Goal: Task Accomplishment & Management: Complete application form

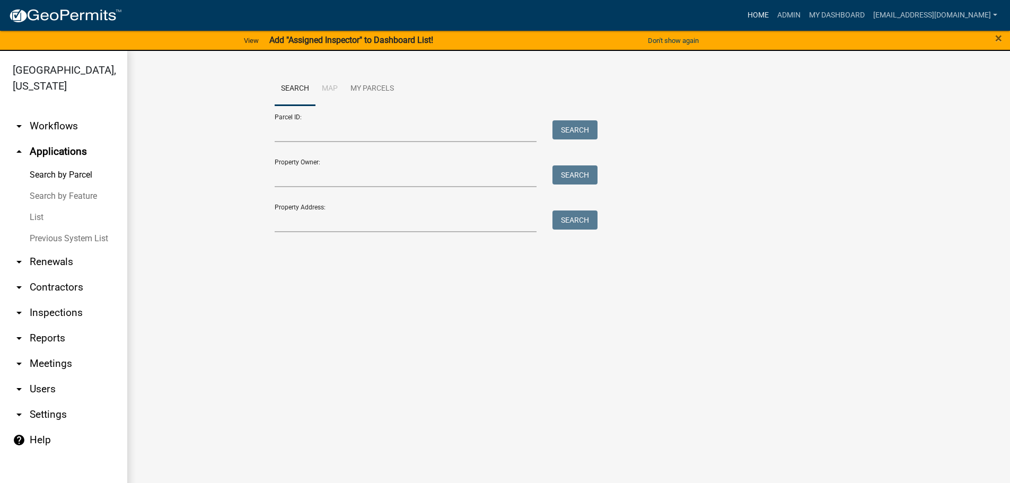
click at [743, 13] on link "Home" at bounding box center [758, 15] width 30 height 20
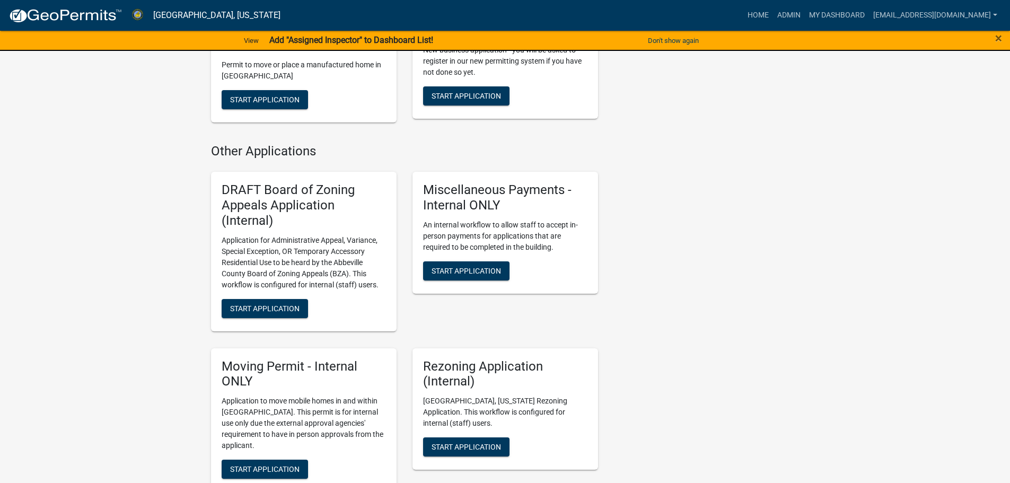
scroll to position [742, 0]
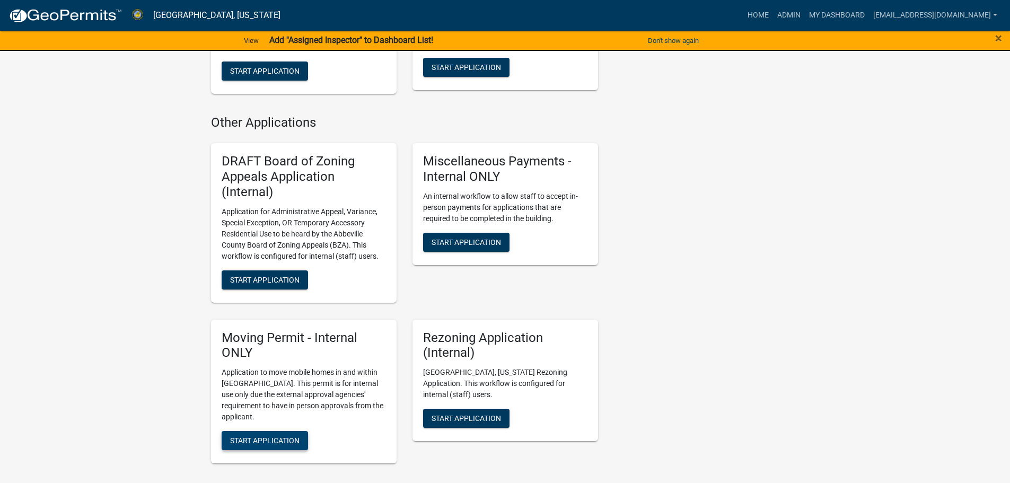
click at [270, 436] on span "Start Application" at bounding box center [264, 440] width 69 height 8
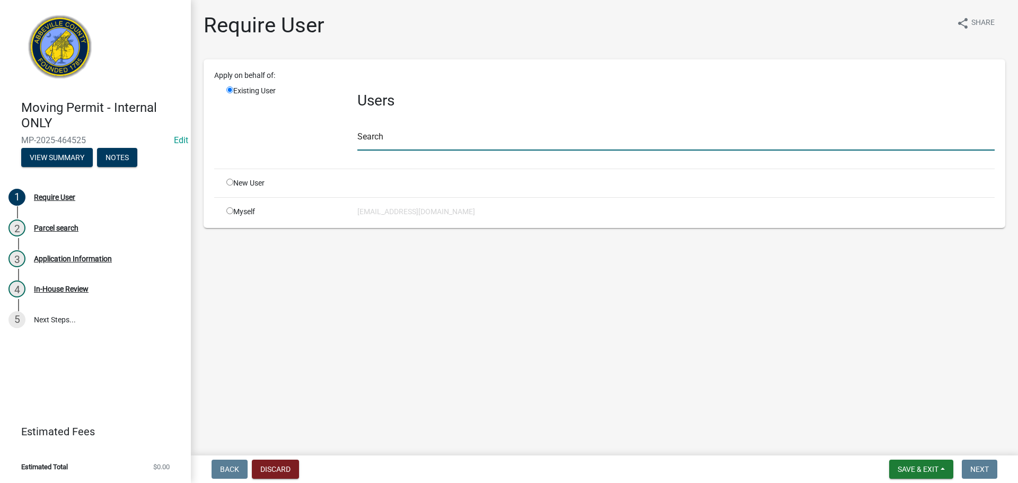
click at [412, 130] on input "text" at bounding box center [675, 140] width 637 height 22
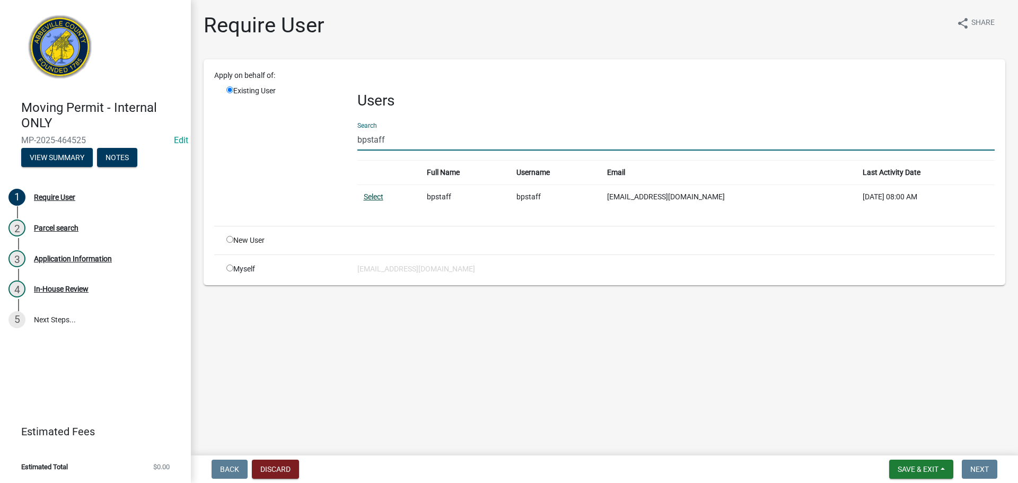
type input "bpstaff"
click at [374, 197] on link "Select" at bounding box center [374, 196] width 20 height 8
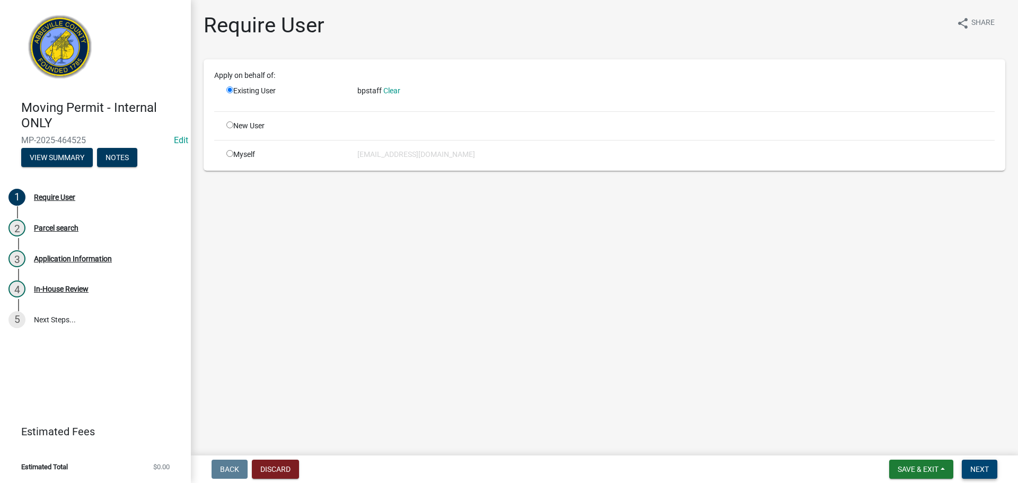
click at [981, 464] on button "Next" at bounding box center [980, 469] width 36 height 19
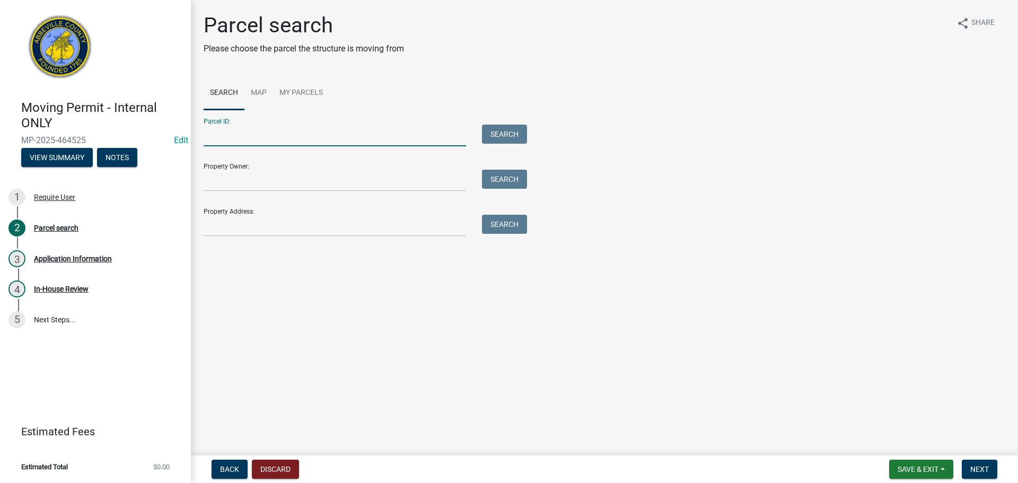
click at [327, 129] on input "Parcel ID:" at bounding box center [335, 136] width 262 height 22
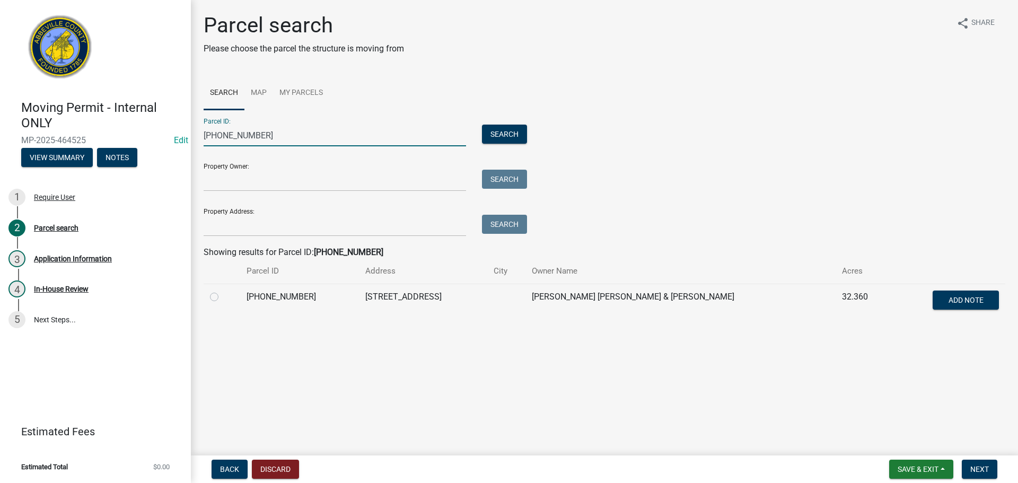
type input "110-00-00-037"
click at [223, 291] on label at bounding box center [223, 291] width 0 height 0
click at [223, 296] on input "radio" at bounding box center [226, 294] width 7 height 7
radio input "true"
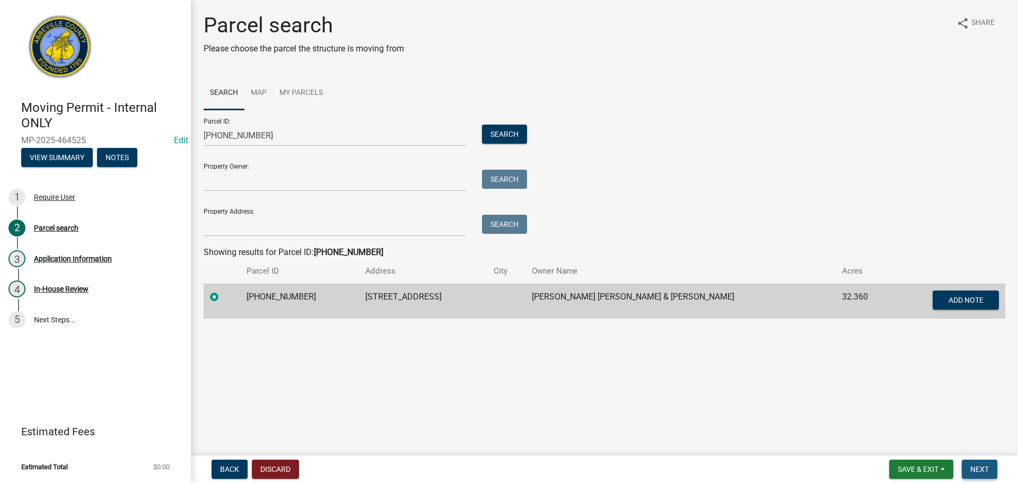
click at [988, 467] on span "Next" at bounding box center [979, 469] width 19 height 8
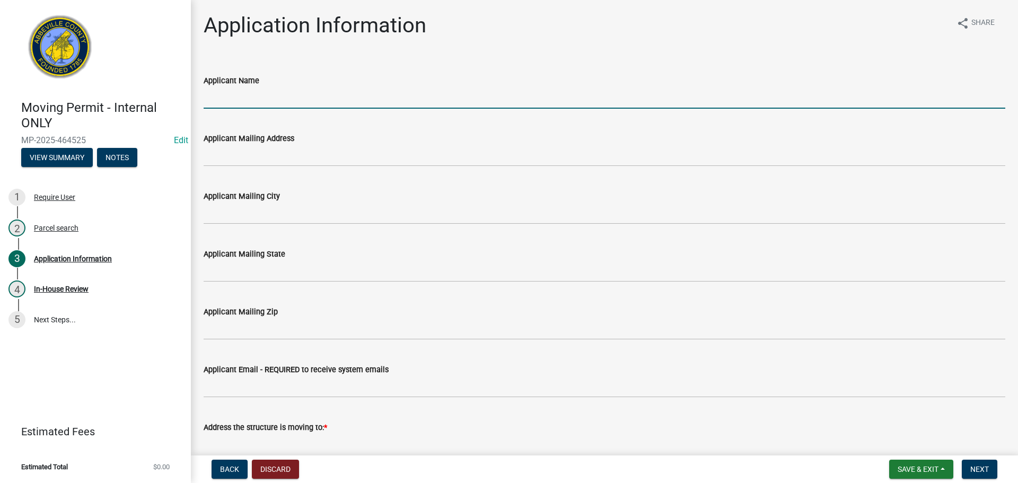
click at [244, 100] on input "Applicant Name" at bounding box center [605, 98] width 802 height 22
type input "Lamar Nickles"
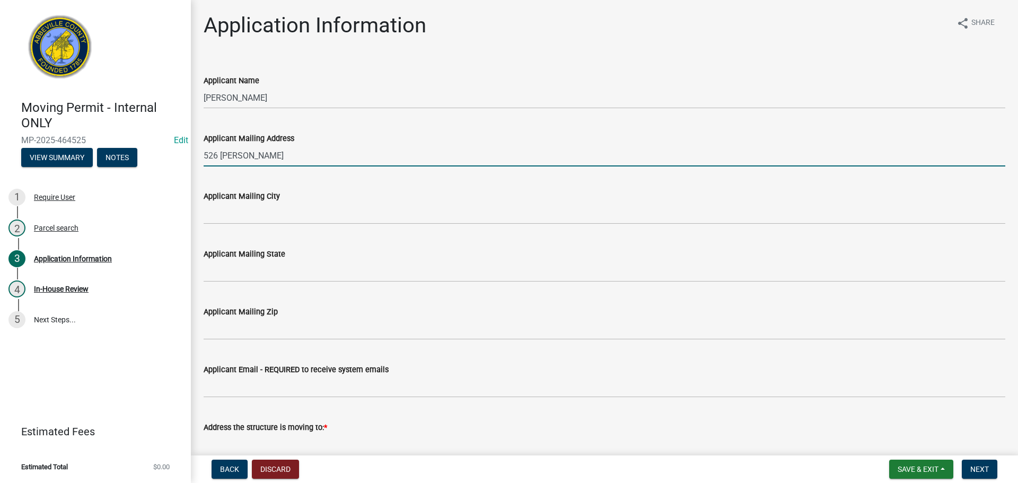
click at [236, 154] on input "526 Mcneil Rd" at bounding box center [605, 156] width 802 height 22
type input "526 McNeil Rd"
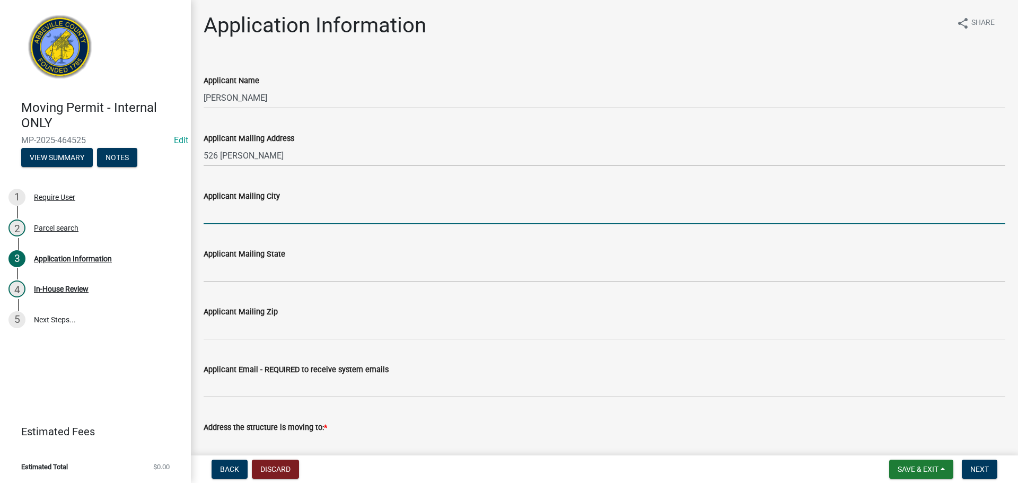
click at [244, 220] on input "Applicant Mailing City" at bounding box center [605, 214] width 802 height 22
type input "Abbeville"
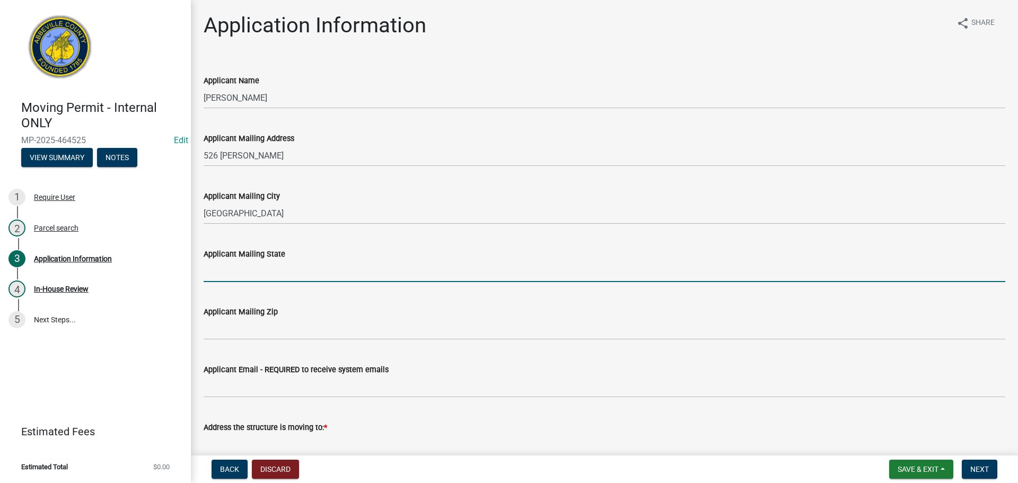
click at [251, 265] on input "Applicant Mailing State" at bounding box center [605, 271] width 802 height 22
type input "SC"
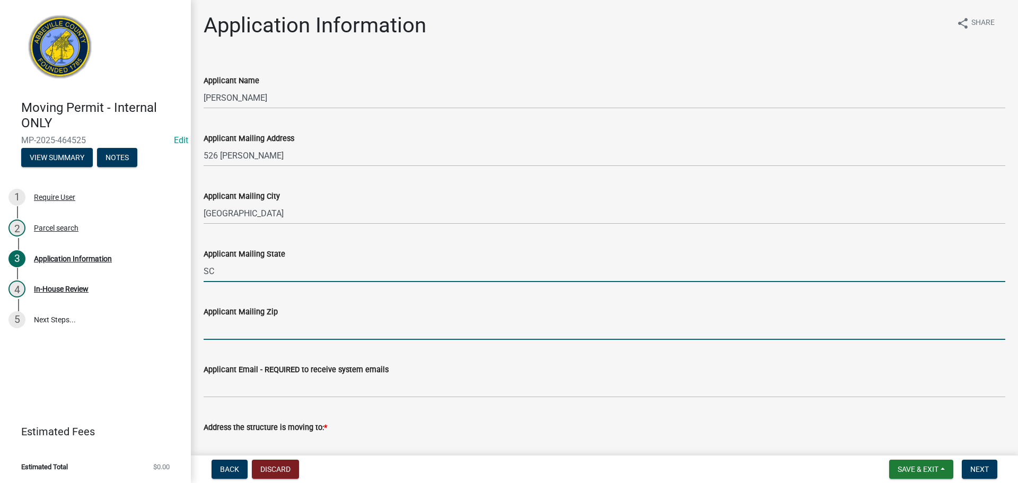
click at [258, 328] on input "Applicant Mailing Zip" at bounding box center [605, 329] width 802 height 22
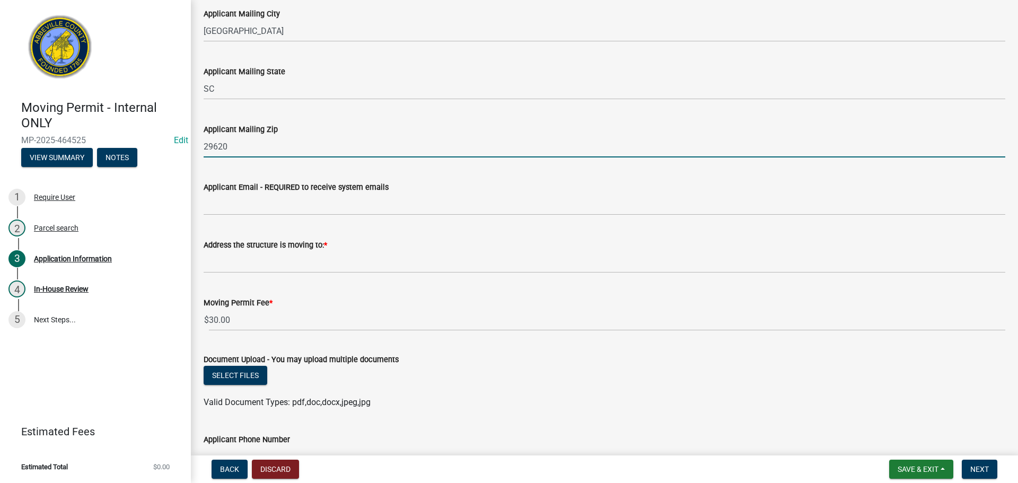
scroll to position [212, 0]
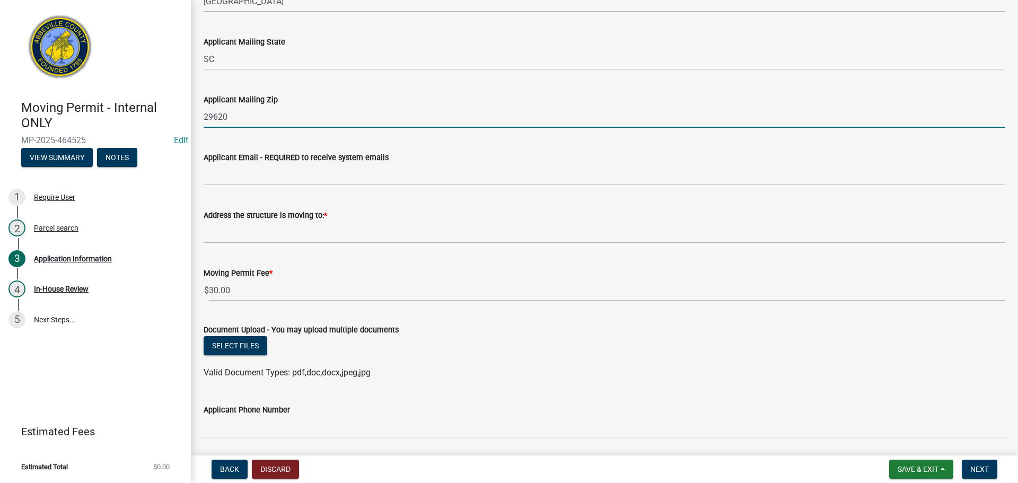
type input "29620"
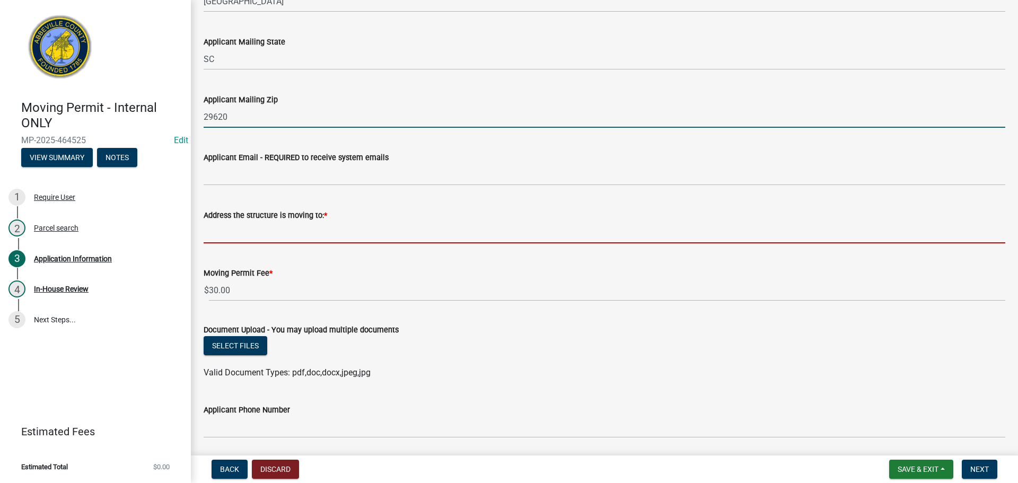
click at [302, 238] on input "Address the structure is moving to: *" at bounding box center [605, 233] width 802 height 22
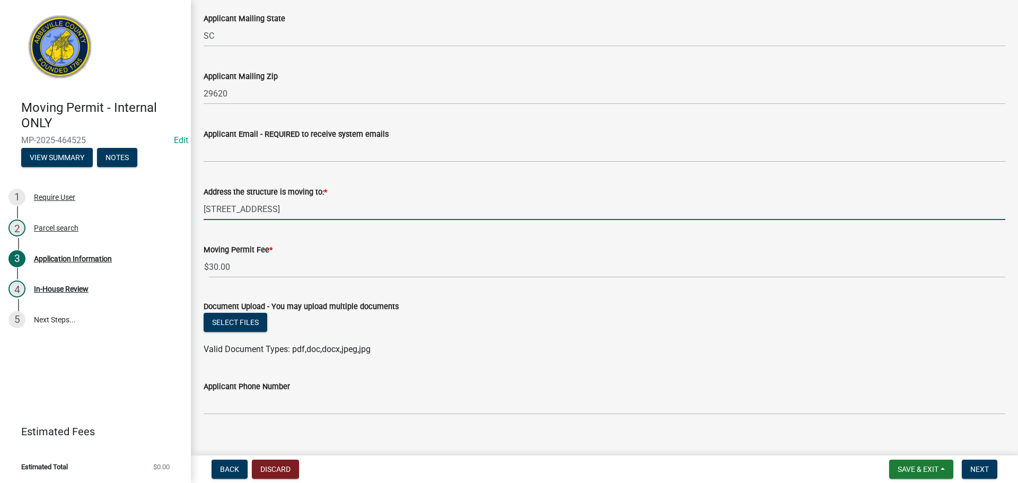
scroll to position [249, 0]
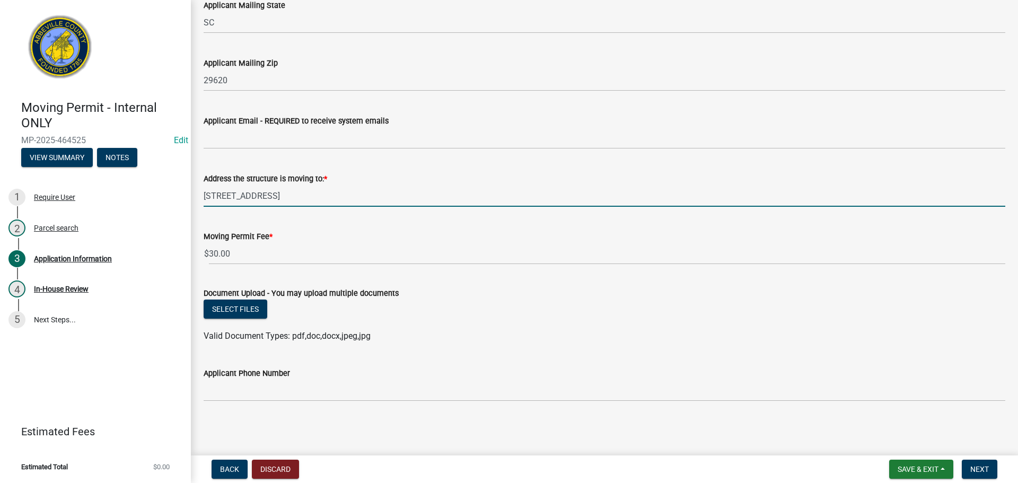
type input "10 Durham Rd"
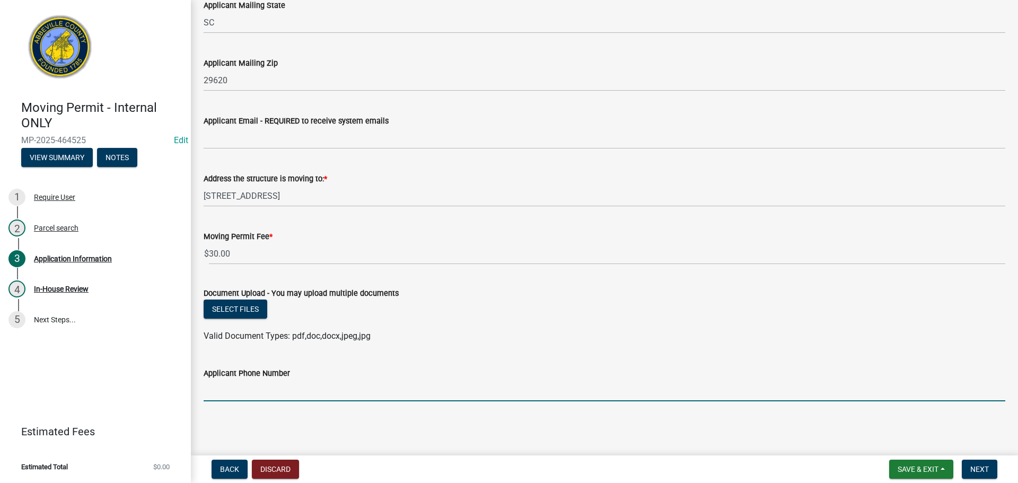
click at [256, 398] on input "Applicant Phone Number" at bounding box center [605, 391] width 802 height 22
type input "864 378-3020"
click at [987, 471] on span "Next" at bounding box center [979, 469] width 19 height 8
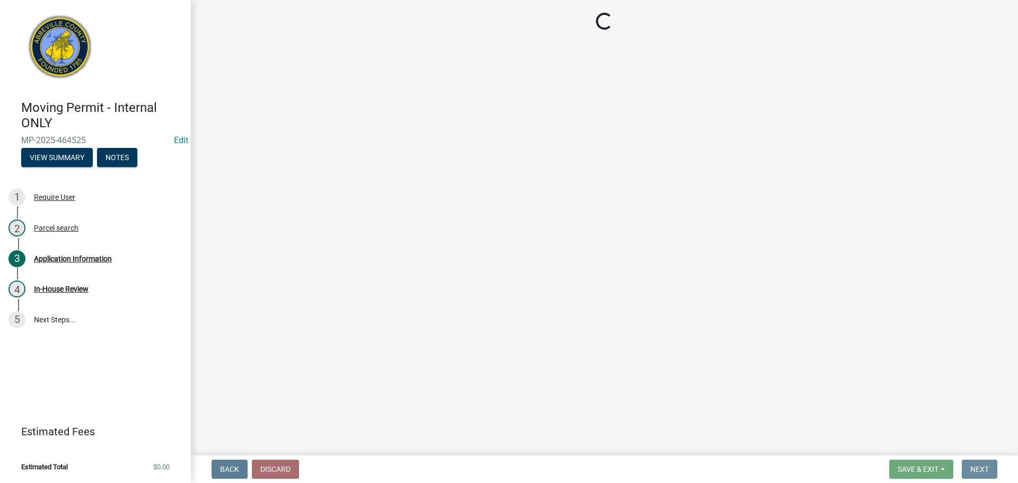
scroll to position [0, 0]
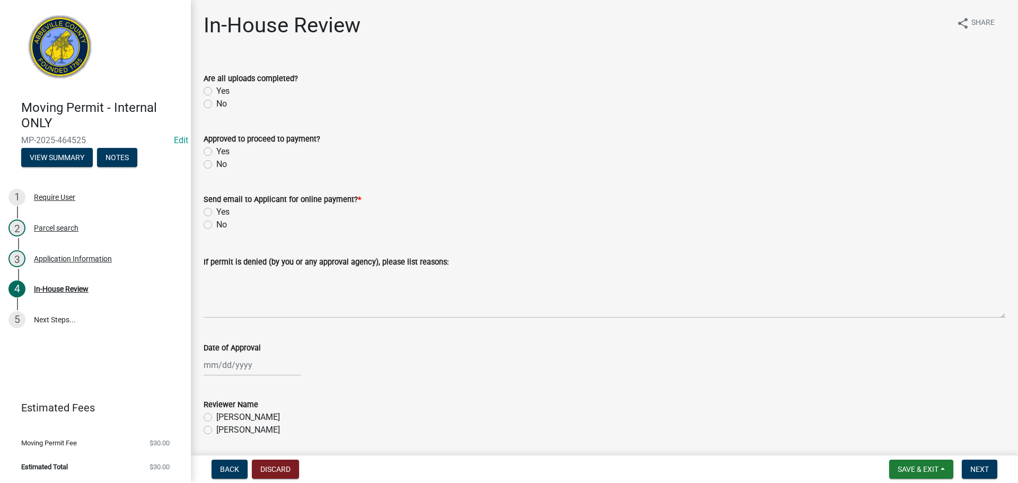
click at [216, 91] on label "Yes" at bounding box center [222, 91] width 13 height 13
click at [216, 91] on input "Yes" at bounding box center [219, 88] width 7 height 7
radio input "true"
click at [216, 153] on label "Yes" at bounding box center [222, 151] width 13 height 13
click at [216, 152] on input "Yes" at bounding box center [219, 148] width 7 height 7
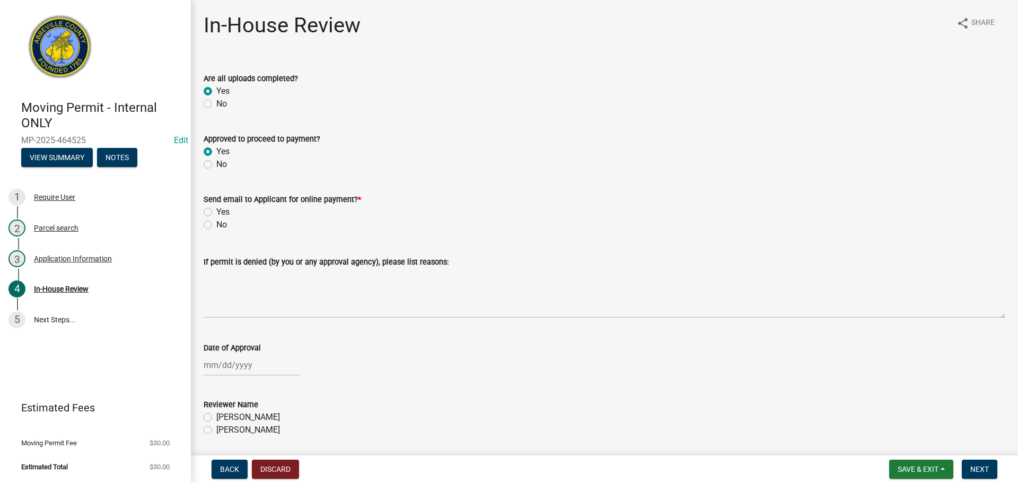
radio input "true"
click at [216, 226] on label "No" at bounding box center [221, 224] width 11 height 13
click at [216, 225] on input "No" at bounding box center [219, 221] width 7 height 7
radio input "true"
click at [234, 364] on div at bounding box center [252, 365] width 97 height 22
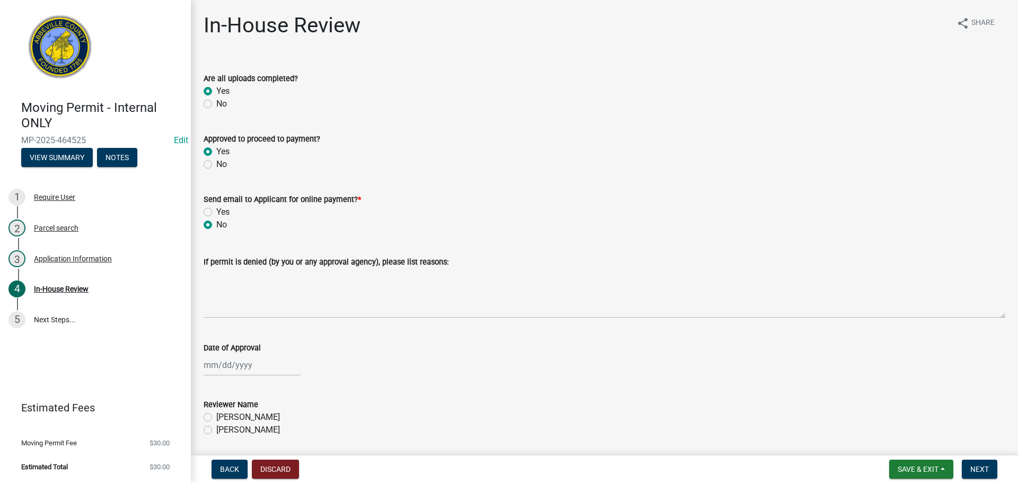
select select "8"
select select "2025"
click at [285, 289] on div "15" at bounding box center [282, 291] width 17 height 17
type input "08/15/2025"
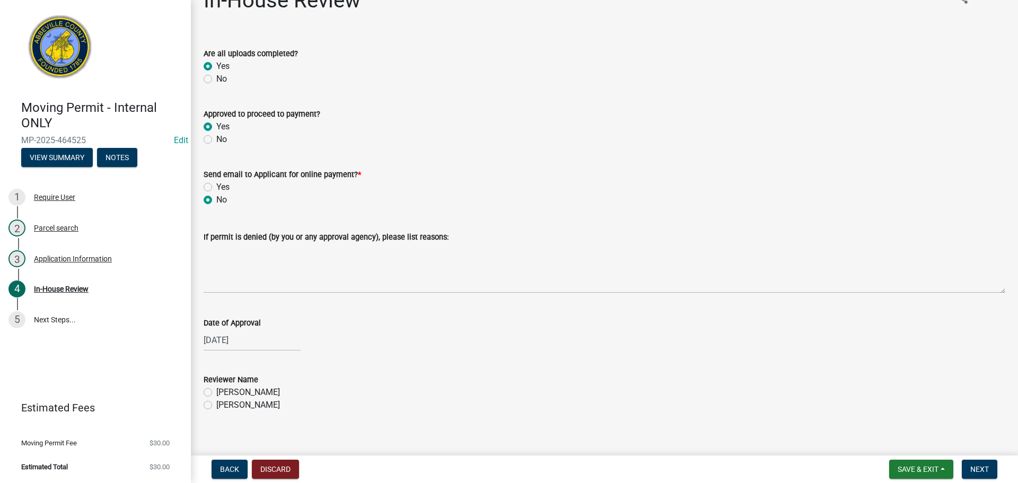
scroll to position [36, 0]
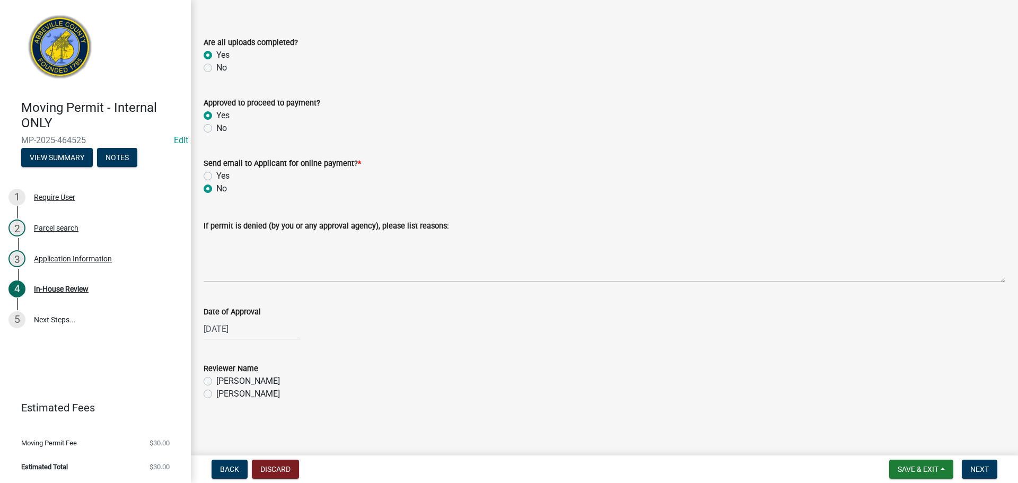
click at [216, 391] on label "[PERSON_NAME]" at bounding box center [248, 394] width 64 height 13
click at [216, 391] on input "[PERSON_NAME]" at bounding box center [219, 391] width 7 height 7
radio input "true"
click at [991, 472] on button "Next" at bounding box center [980, 469] width 36 height 19
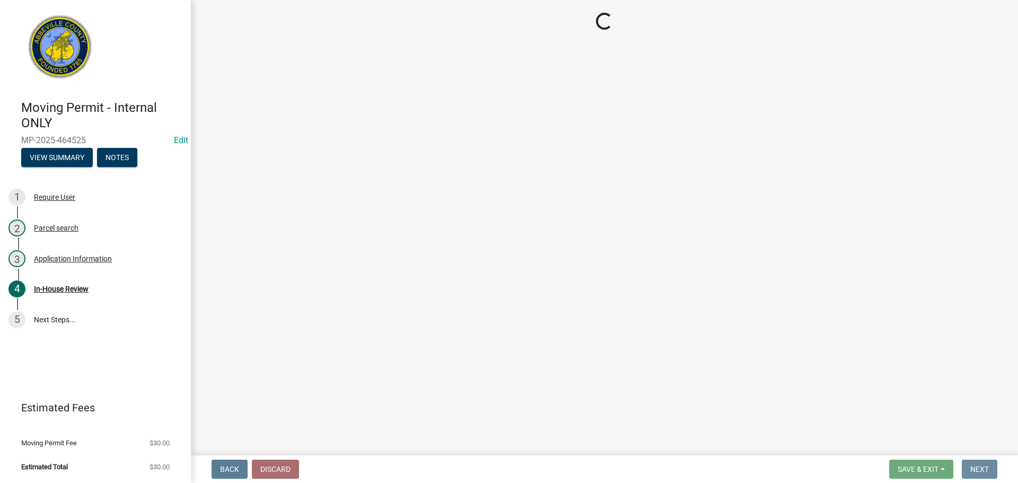
scroll to position [0, 0]
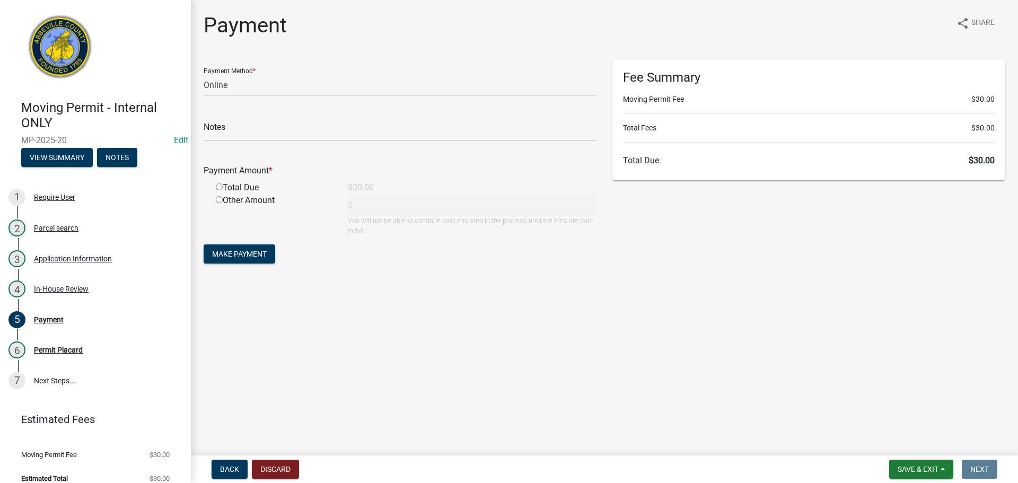
drag, startPoint x: 295, startPoint y: 102, endPoint x: 291, endPoint y: 93, distance: 10.0
click at [295, 102] on form "Payment Method * Credit Card POS Check Cash Online Notes Payment Amount * Total…" at bounding box center [400, 162] width 393 height 207
click at [291, 92] on select "Credit Card POS Check Cash Online" at bounding box center [400, 85] width 393 height 22
select select "2: 1"
click at [204, 74] on select "Credit Card POS Check Cash Online" at bounding box center [400, 85] width 393 height 22
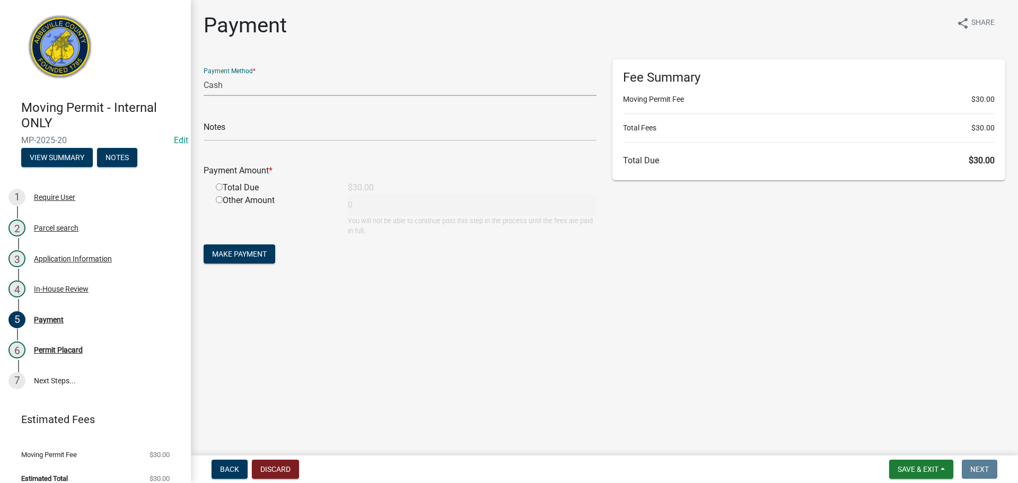
click at [219, 187] on input "radio" at bounding box center [219, 186] width 7 height 7
radio input "true"
type input "30"
click at [248, 250] on span "Make Payment" at bounding box center [239, 254] width 55 height 8
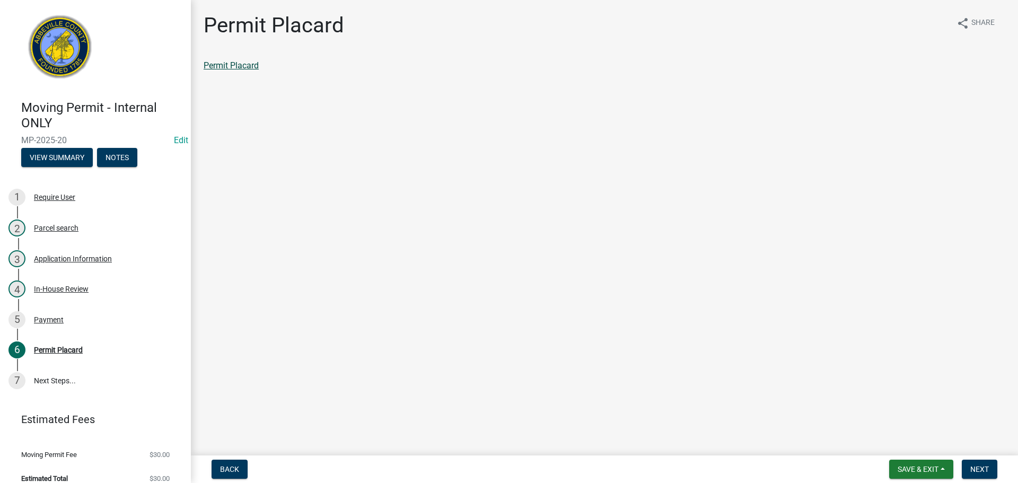
click at [246, 62] on link "Permit Placard" at bounding box center [231, 65] width 55 height 10
click at [216, 66] on link "Permit Placard" at bounding box center [231, 65] width 55 height 10
click at [64, 320] on div "5 Payment" at bounding box center [90, 319] width 165 height 17
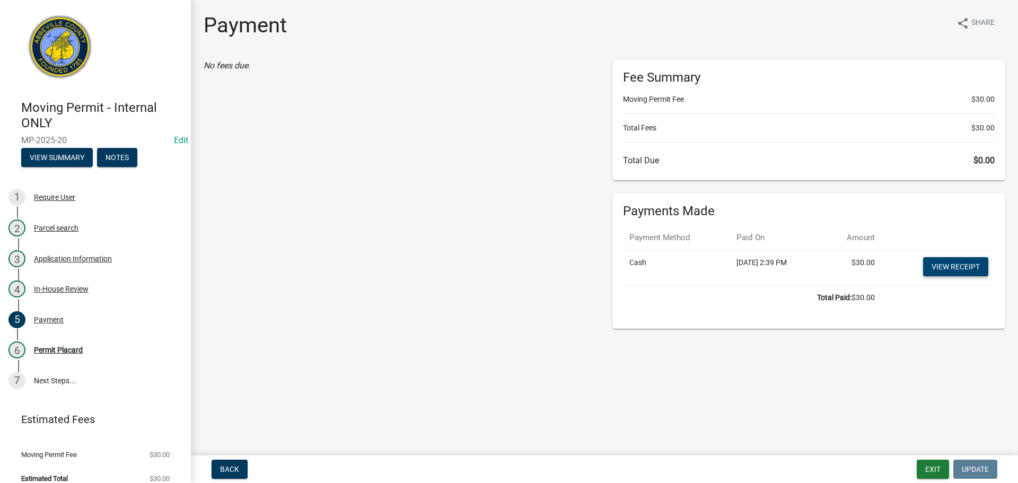
click at [928, 267] on link "View receipt" at bounding box center [955, 266] width 65 height 19
click at [115, 153] on button "Notes" at bounding box center [117, 157] width 40 height 19
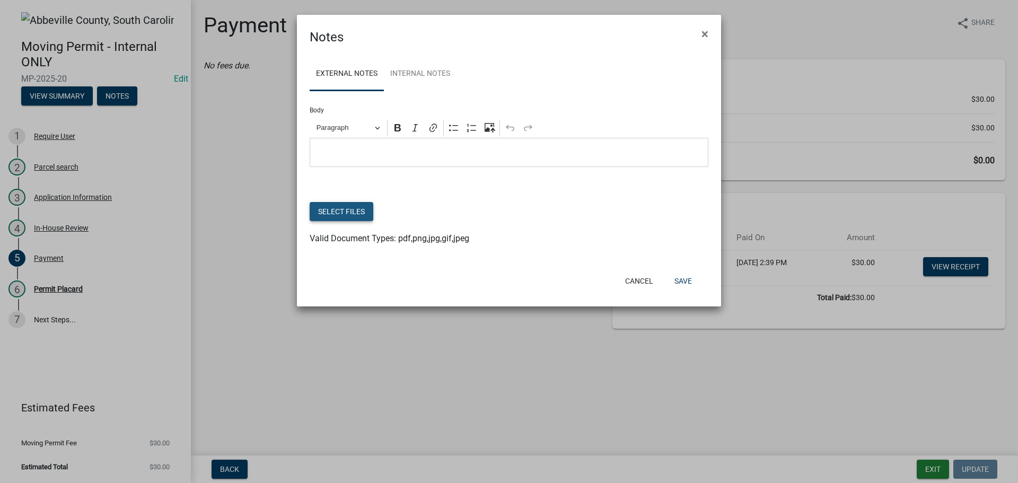
click at [341, 206] on button "Select files" at bounding box center [342, 211] width 64 height 19
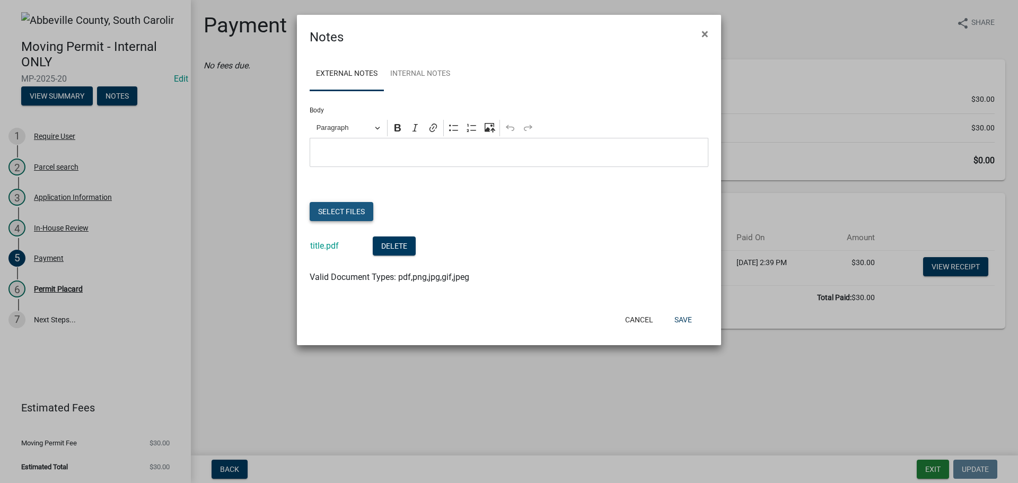
click at [358, 210] on button "Select files" at bounding box center [342, 211] width 64 height 19
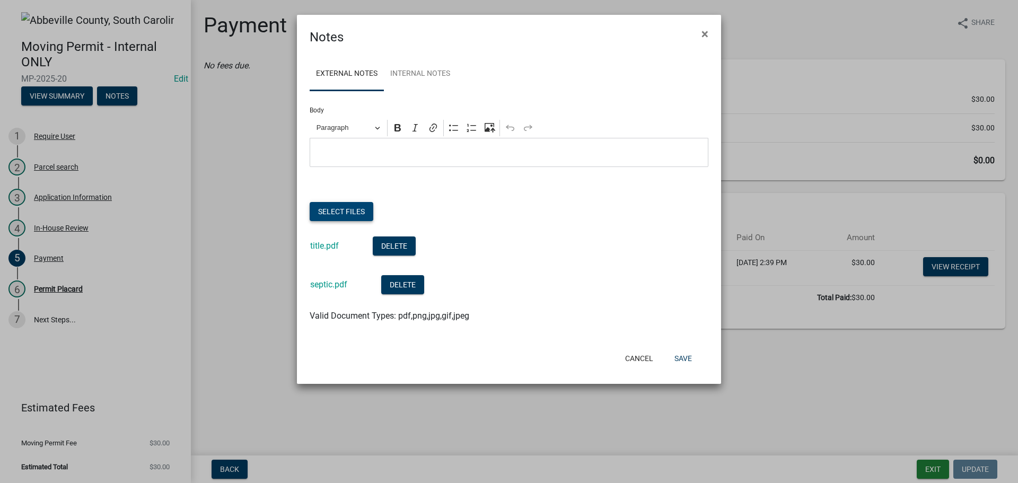
click at [351, 212] on button "Select files" at bounding box center [342, 211] width 64 height 19
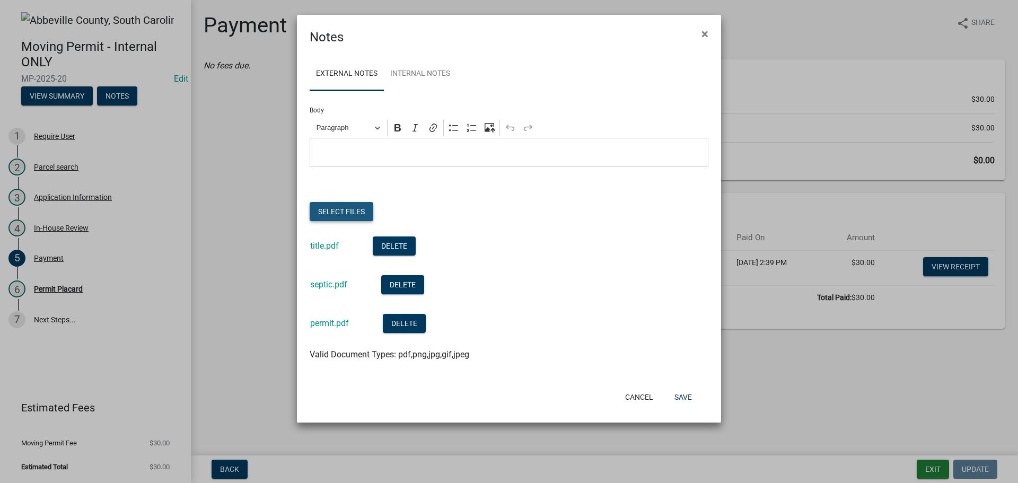
click at [355, 206] on button "Select files" at bounding box center [342, 211] width 64 height 19
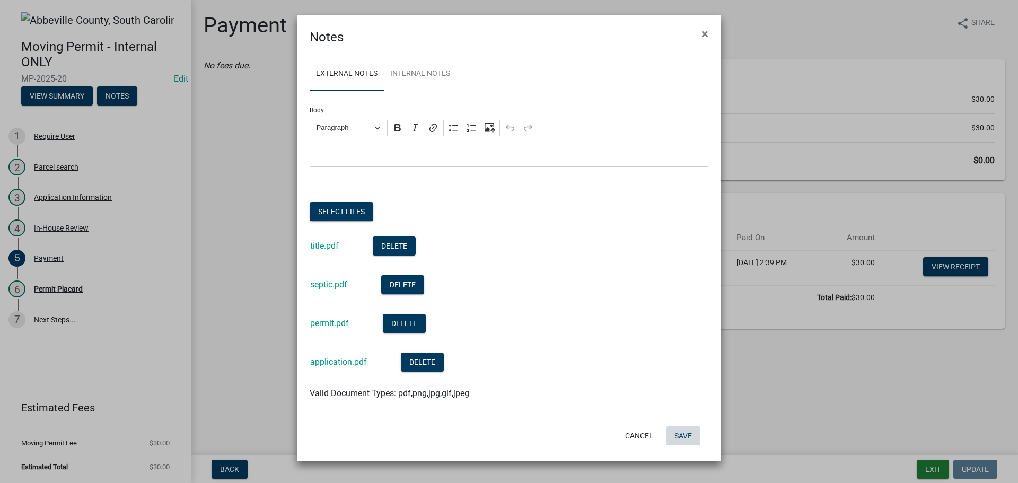
click at [687, 437] on button "Save" at bounding box center [683, 435] width 34 height 19
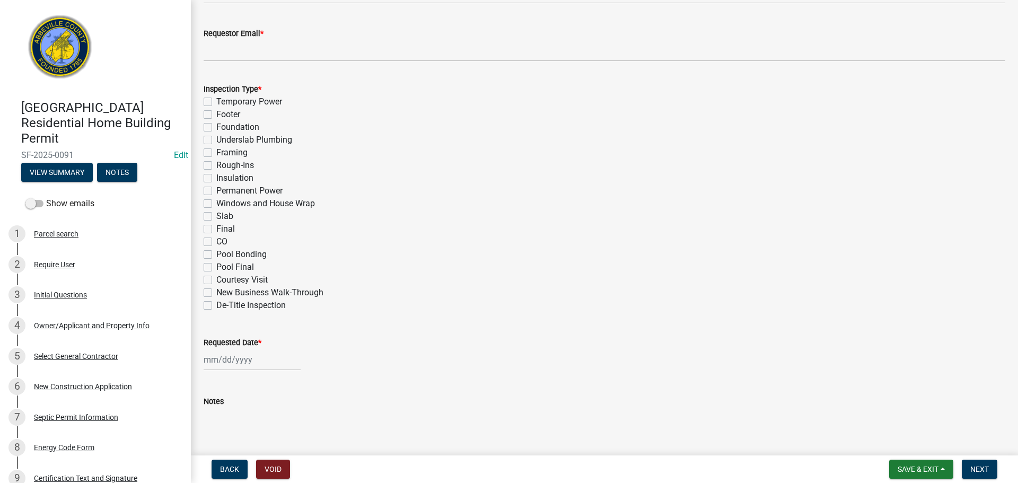
scroll to position [415, 0]
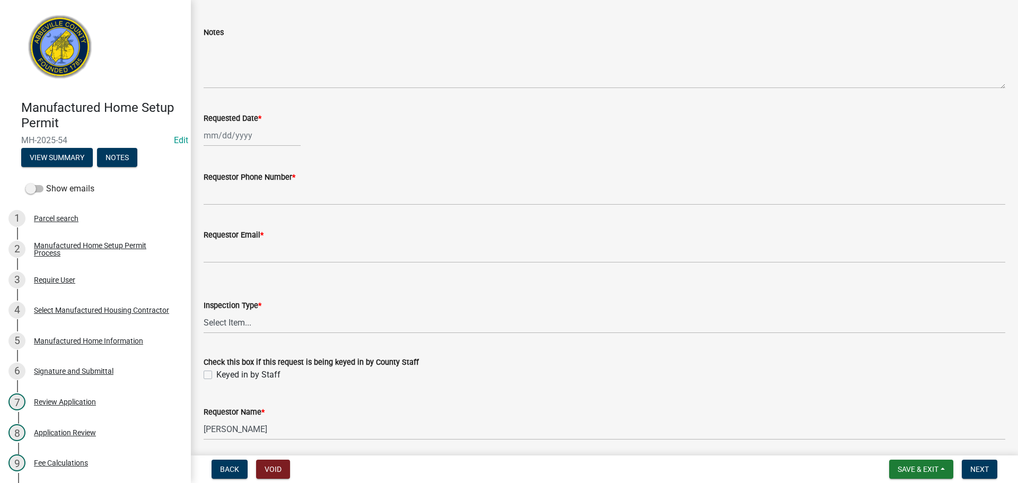
scroll to position [87, 0]
